Goal: Check status: Check status

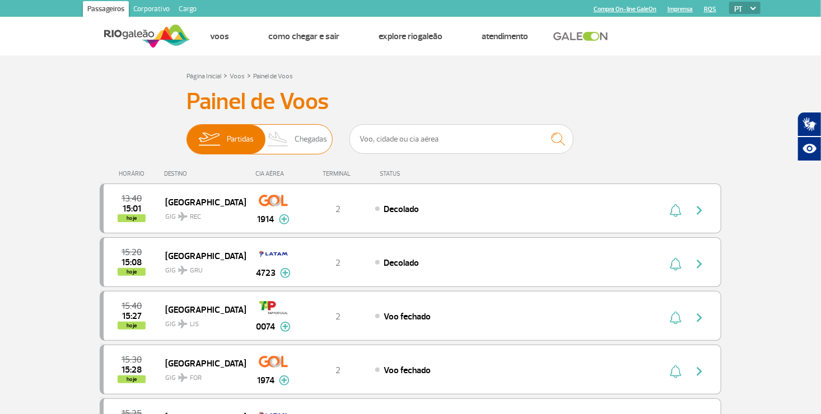
click at [315, 143] on span "Chegadas" at bounding box center [311, 139] width 32 height 29
click at [187, 134] on input "Partidas Chegadas" at bounding box center [187, 134] width 0 height 0
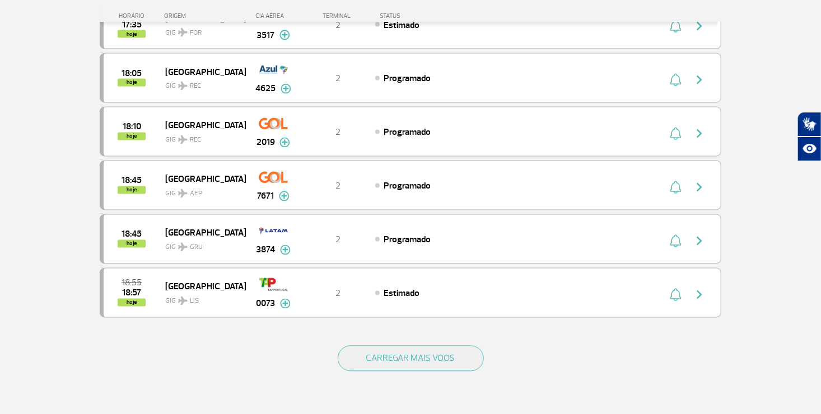
scroll to position [1008, 0]
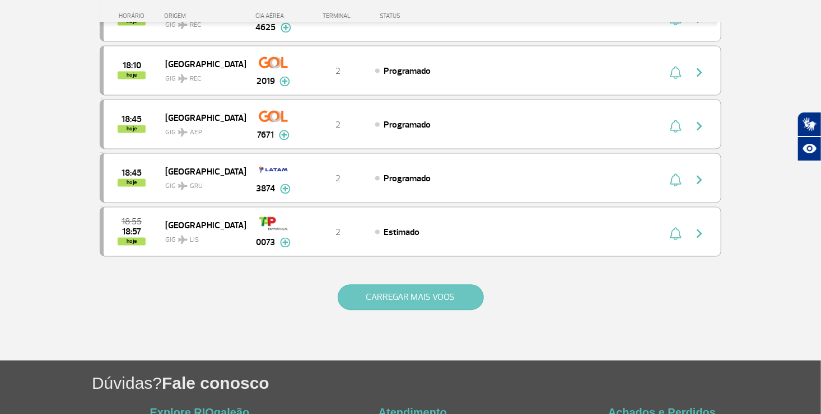
click at [436, 292] on button "CARREGAR MAIS VOOS" at bounding box center [411, 298] width 146 height 26
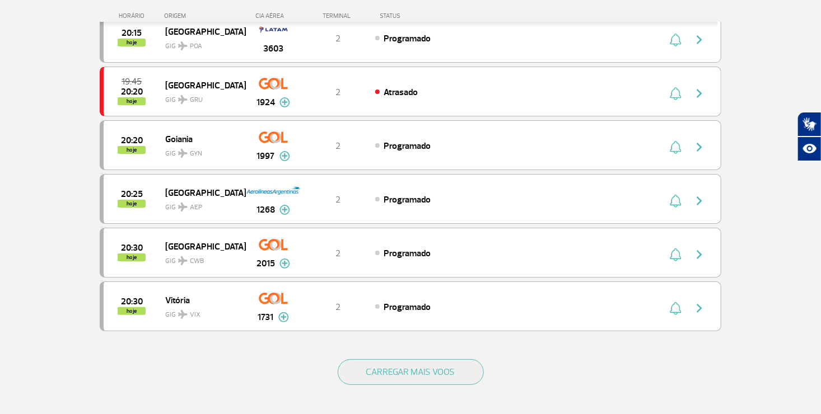
scroll to position [2016, 0]
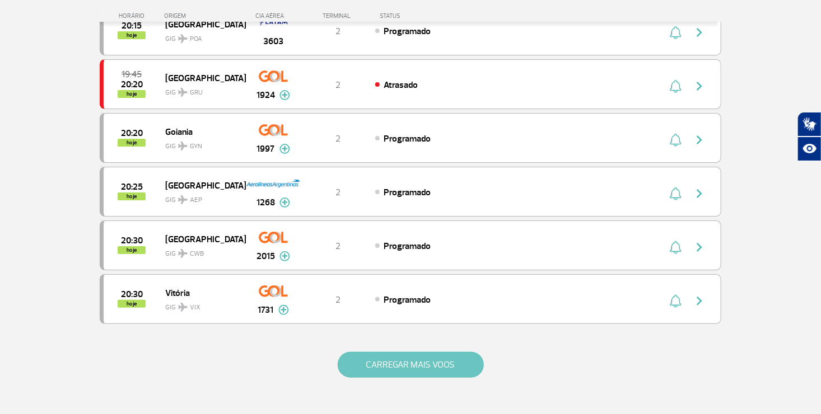
click at [420, 352] on button "CARREGAR MAIS VOOS" at bounding box center [411, 365] width 146 height 26
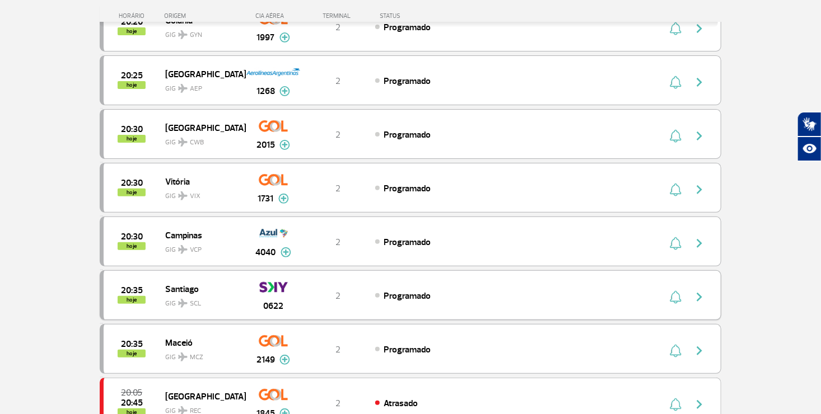
scroll to position [2128, 0]
click at [291, 228] on div "4040" at bounding box center [272, 240] width 55 height 35
click at [285, 247] on img at bounding box center [286, 252] width 11 height 10
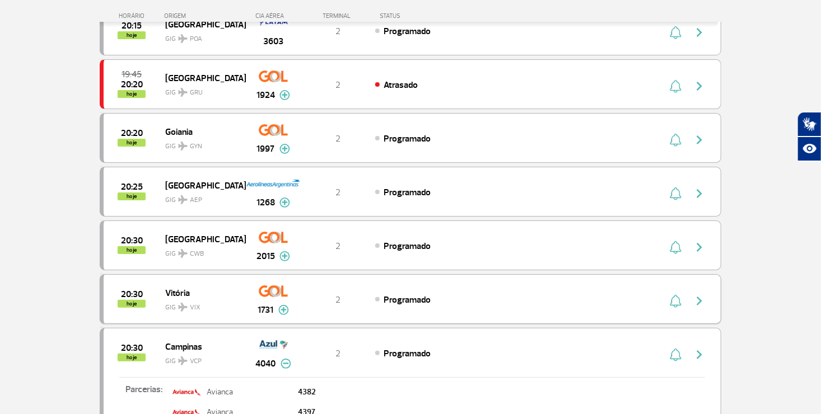
scroll to position [2184, 0]
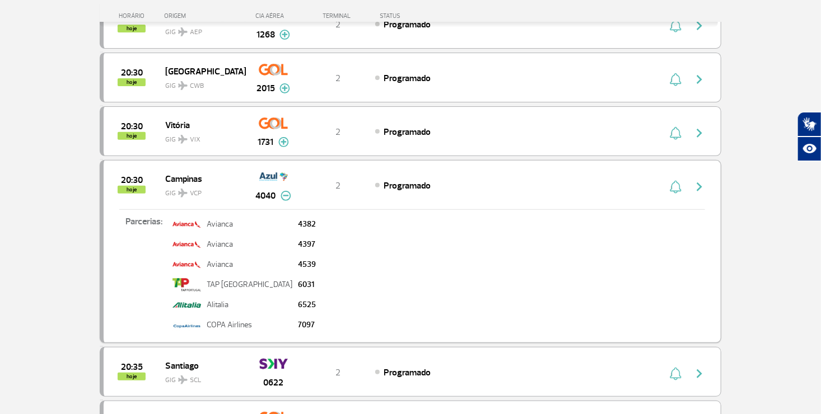
click at [698, 180] on img "button" at bounding box center [699, 186] width 13 height 13
